Goal: Transaction & Acquisition: Purchase product/service

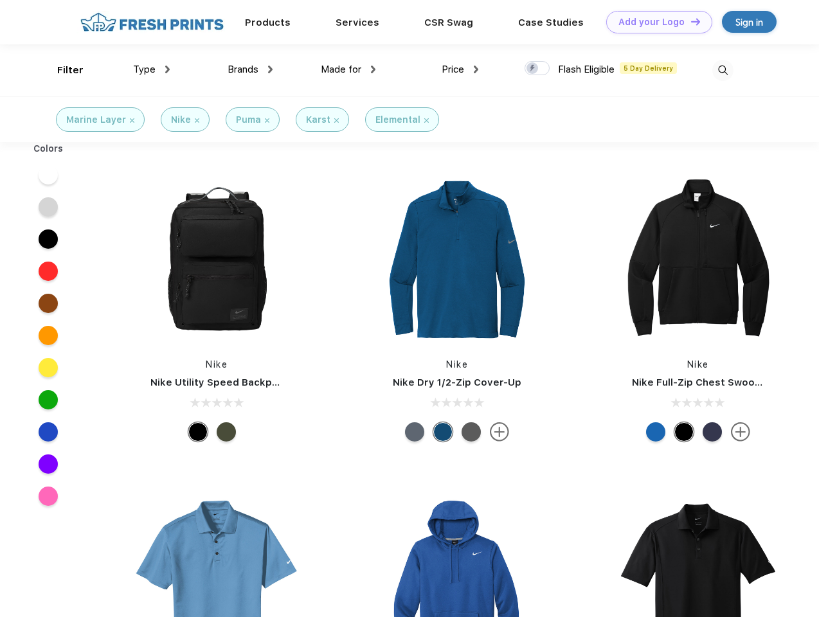
click at [654, 22] on link "Add your Logo Design Tool" at bounding box center [659, 22] width 106 height 23
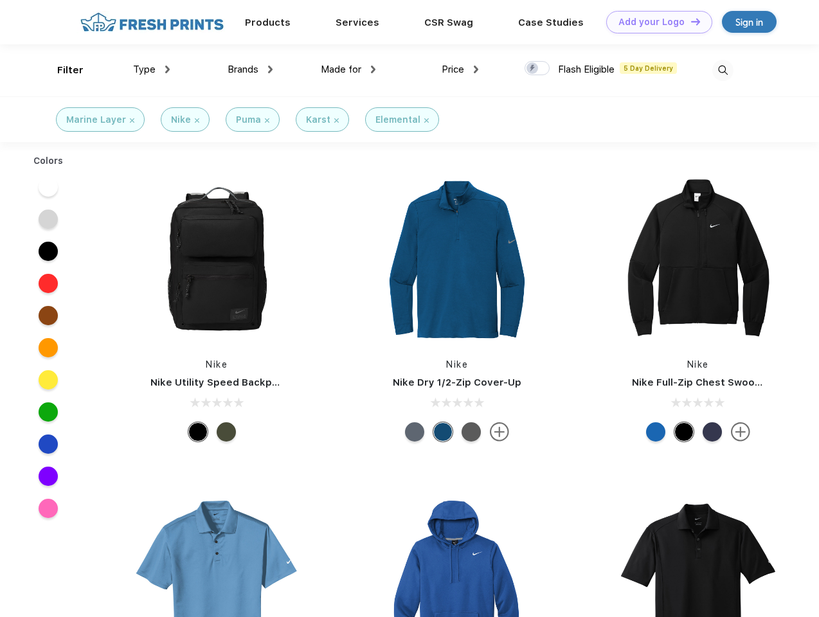
click at [0, 0] on div "Design Tool" at bounding box center [0, 0] width 0 height 0
click at [690, 21] on link "Add your Logo Design Tool" at bounding box center [659, 22] width 106 height 23
click at [62, 70] on div "Filter" at bounding box center [70, 70] width 26 height 15
click at [152, 69] on span "Type" at bounding box center [144, 70] width 23 height 12
click at [250, 69] on span "Brands" at bounding box center [243, 70] width 31 height 12
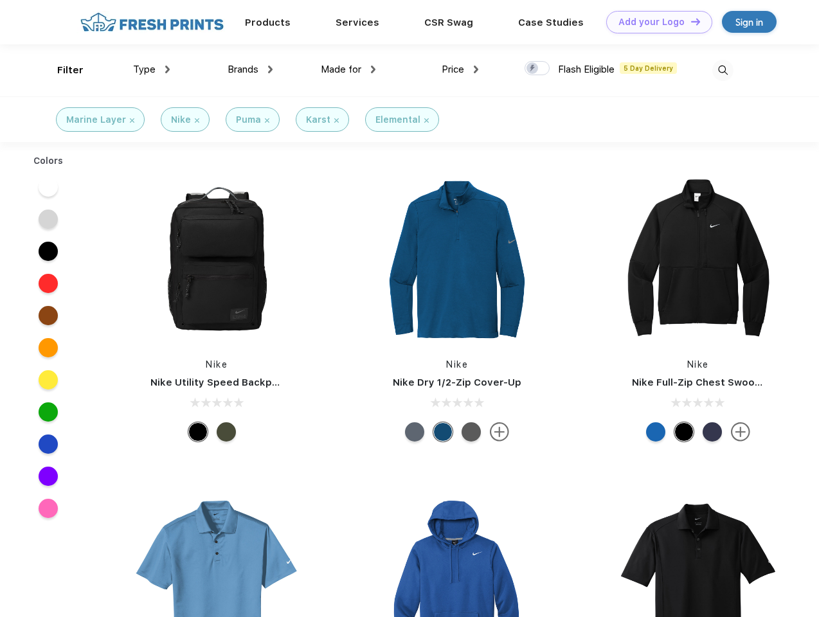
click at [348, 69] on span "Made for" at bounding box center [341, 70] width 41 height 12
click at [460, 69] on span "Price" at bounding box center [453, 70] width 23 height 12
click at [537, 69] on div at bounding box center [537, 68] width 25 height 14
click at [533, 69] on input "checkbox" at bounding box center [529, 64] width 8 height 8
click at [723, 70] on img at bounding box center [722, 70] width 21 height 21
